Goal: Task Accomplishment & Management: Manage account settings

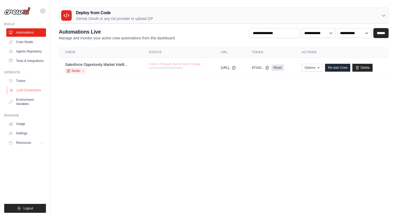
click at [38, 90] on link "LLM Connections" at bounding box center [27, 90] width 40 height 8
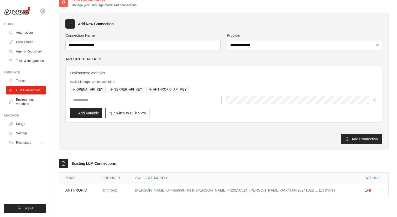
scroll to position [11, 0]
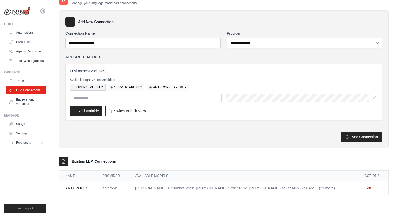
click at [97, 88] on button "OPENAI_API_KEY" at bounding box center [88, 87] width 36 height 7
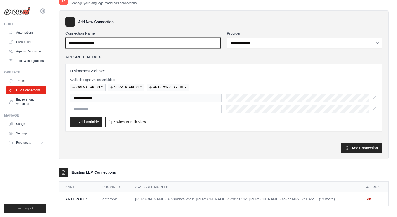
click at [174, 42] on input "Connection Name" at bounding box center [142, 43] width 155 height 10
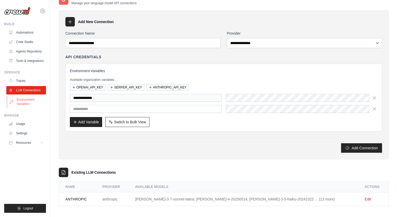
click at [18, 102] on link "Environment Variables" at bounding box center [27, 102] width 40 height 13
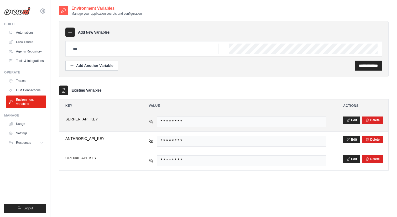
click at [153, 124] on icon at bounding box center [151, 122] width 5 height 5
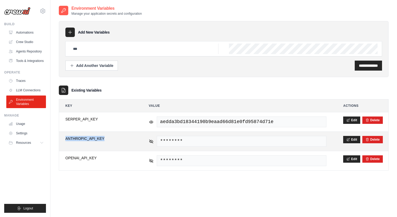
drag, startPoint x: 108, startPoint y: 141, endPoint x: 64, endPoint y: 140, distance: 43.4
click at [64, 140] on td "**********" at bounding box center [98, 141] width 79 height 19
copy span "ANTHROPIC_API_KEY"
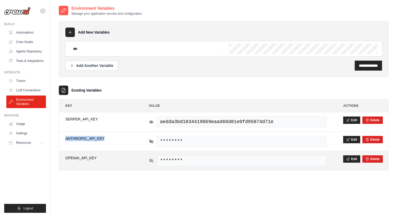
click at [150, 162] on icon at bounding box center [151, 160] width 5 height 5
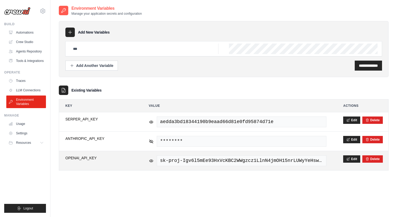
click at [192, 161] on span "sk-proj-Igv6l5mEe93HxVcKBC2WWgzcz1LlnN4jmOH15nrLUWyYeHswwk9Yu9IfU35fk4KxTyD7Bx6…" at bounding box center [242, 161] width 170 height 11
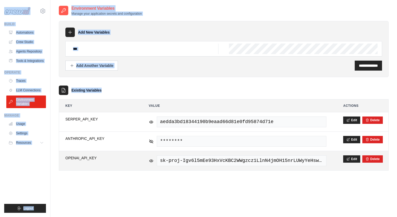
click at [192, 161] on span "sk-proj-Igv6l5mEe93HxVcKBC2WWgzcz1LlnN4jmOH15nrLUWyYeHswwk9Yu9IfU35fk4KxTyD7Bx6…" at bounding box center [242, 161] width 170 height 11
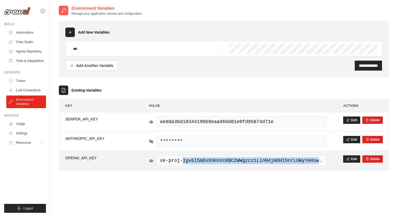
click at [192, 161] on span "sk-proj-Igv6l5mEe93HxVcKBC2WWgzcz1LlnN4jmOH15nrLUWyYeHswwk9Yu9IfU35fk4KxTyD7Bx6…" at bounding box center [242, 161] width 170 height 11
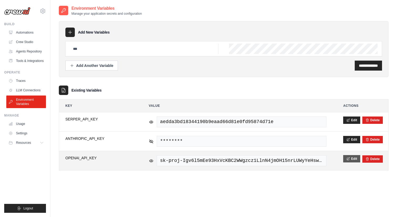
click at [346, 158] on button "Edit" at bounding box center [351, 158] width 17 height 7
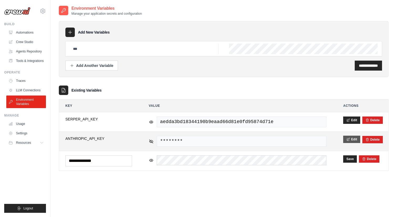
click at [351, 139] on button "Edit" at bounding box center [351, 139] width 17 height 7
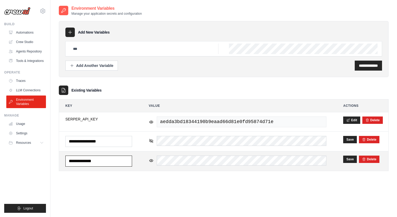
click at [114, 164] on input "**********" at bounding box center [98, 161] width 67 height 11
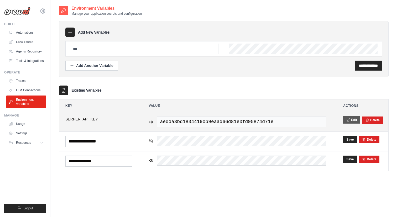
click at [357, 119] on button "Edit" at bounding box center [351, 119] width 17 height 7
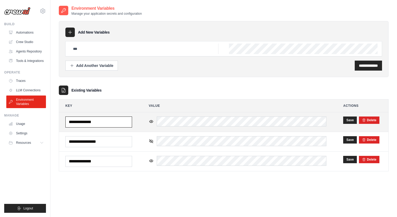
click at [130, 119] on input "**********" at bounding box center [98, 122] width 67 height 11
click at [349, 122] on button "Save" at bounding box center [350, 119] width 14 height 7
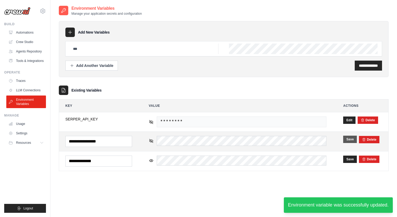
click at [349, 138] on button "Save" at bounding box center [350, 139] width 14 height 7
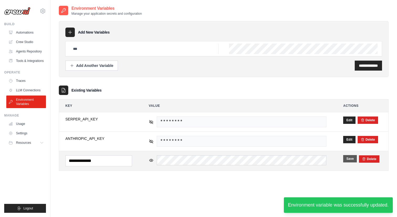
click at [350, 158] on button "Save" at bounding box center [350, 158] width 14 height 7
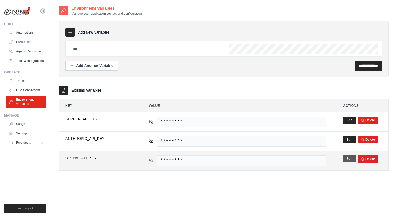
click at [346, 158] on button "Edit" at bounding box center [349, 158] width 12 height 7
click at [125, 158] on input "**********" at bounding box center [98, 161] width 67 height 11
click at [347, 158] on button "Save" at bounding box center [350, 158] width 14 height 7
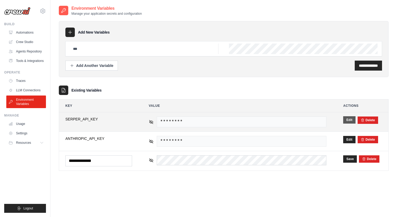
click at [350, 120] on button "Edit" at bounding box center [349, 119] width 12 height 7
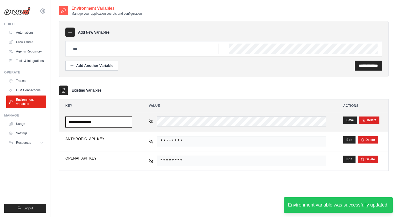
click at [114, 118] on input "**********" at bounding box center [98, 122] width 67 height 11
